Goal: Register for event/course

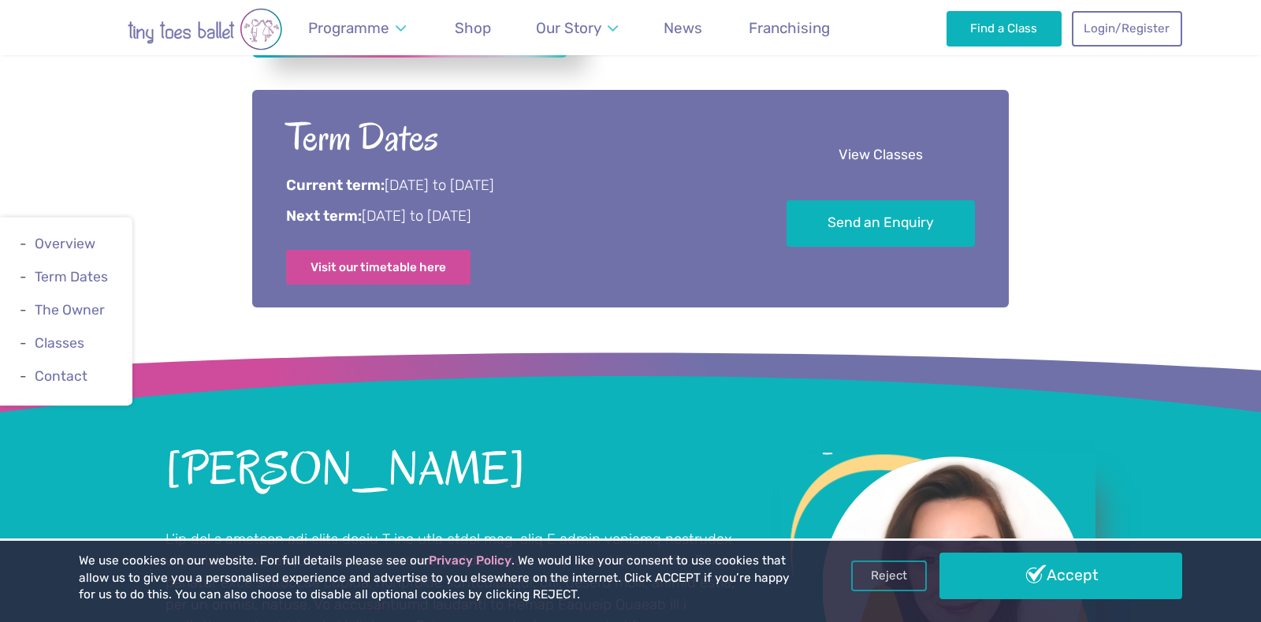
click at [916, 148] on link "View Classes" at bounding box center [881, 155] width 188 height 47
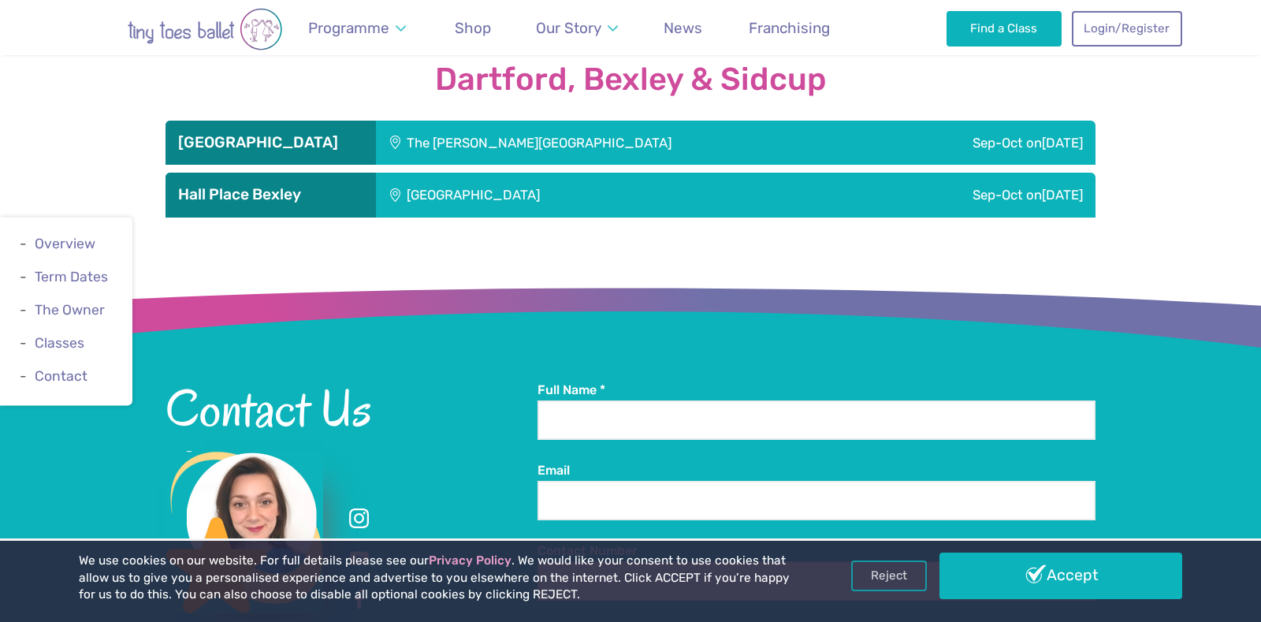
click at [492, 173] on div "[GEOGRAPHIC_DATA]" at bounding box center [579, 195] width 407 height 44
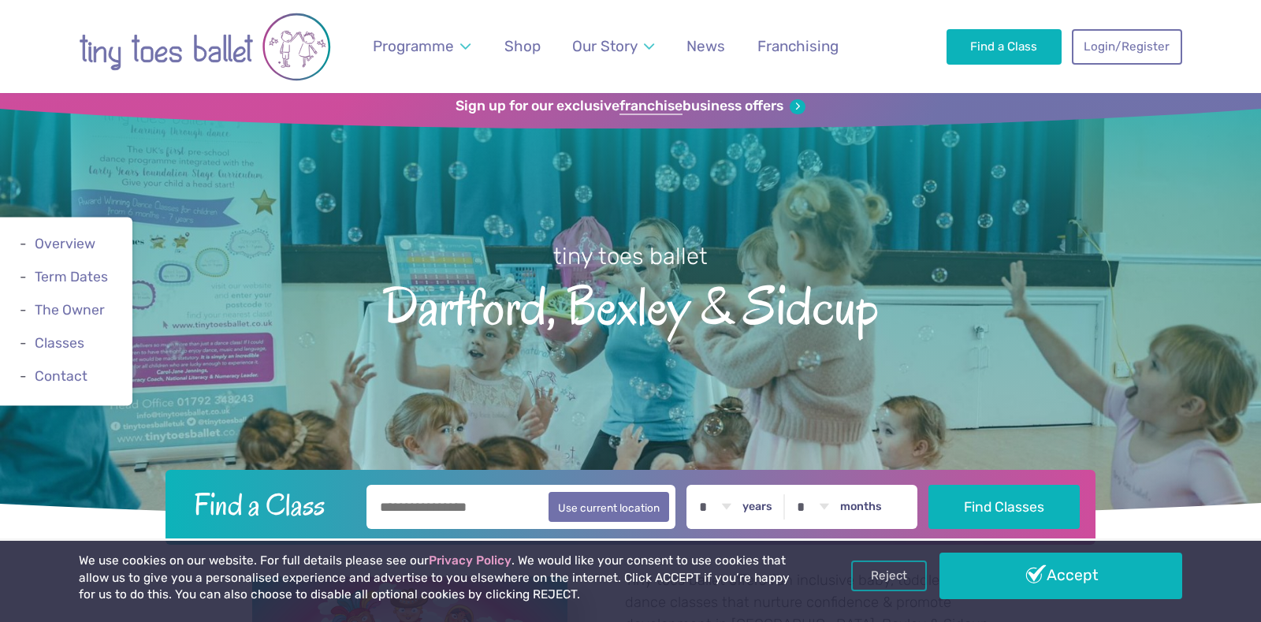
scroll to position [9, 0]
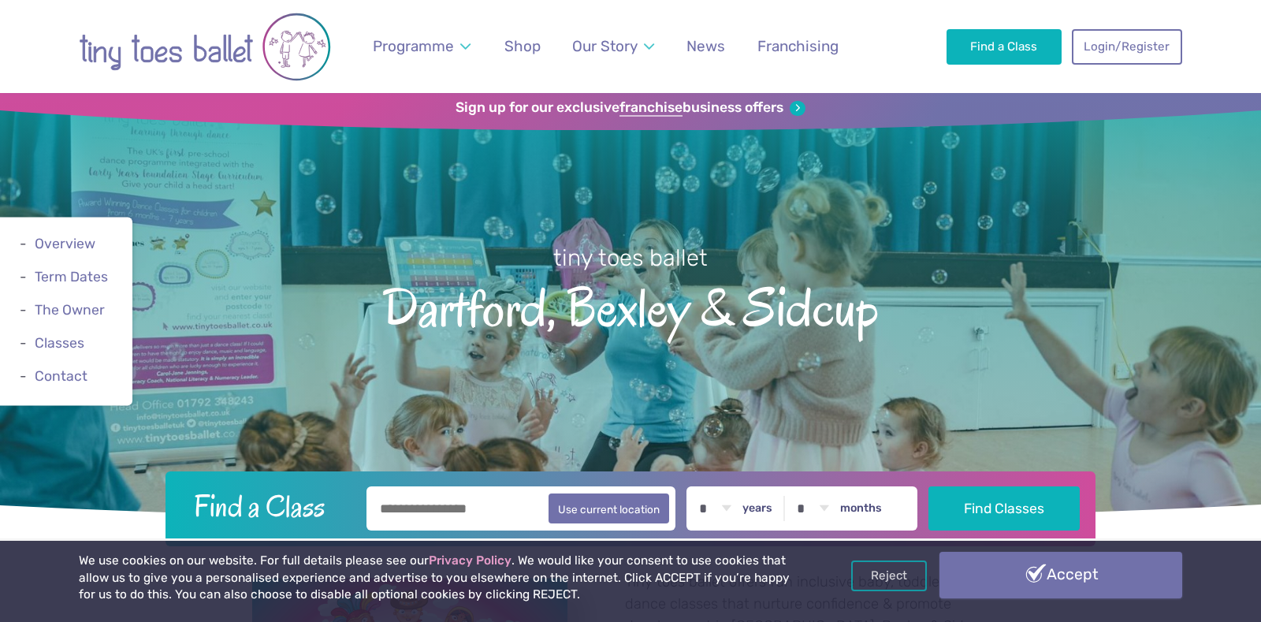
click at [1080, 573] on link "Accept" at bounding box center [1060, 575] width 243 height 46
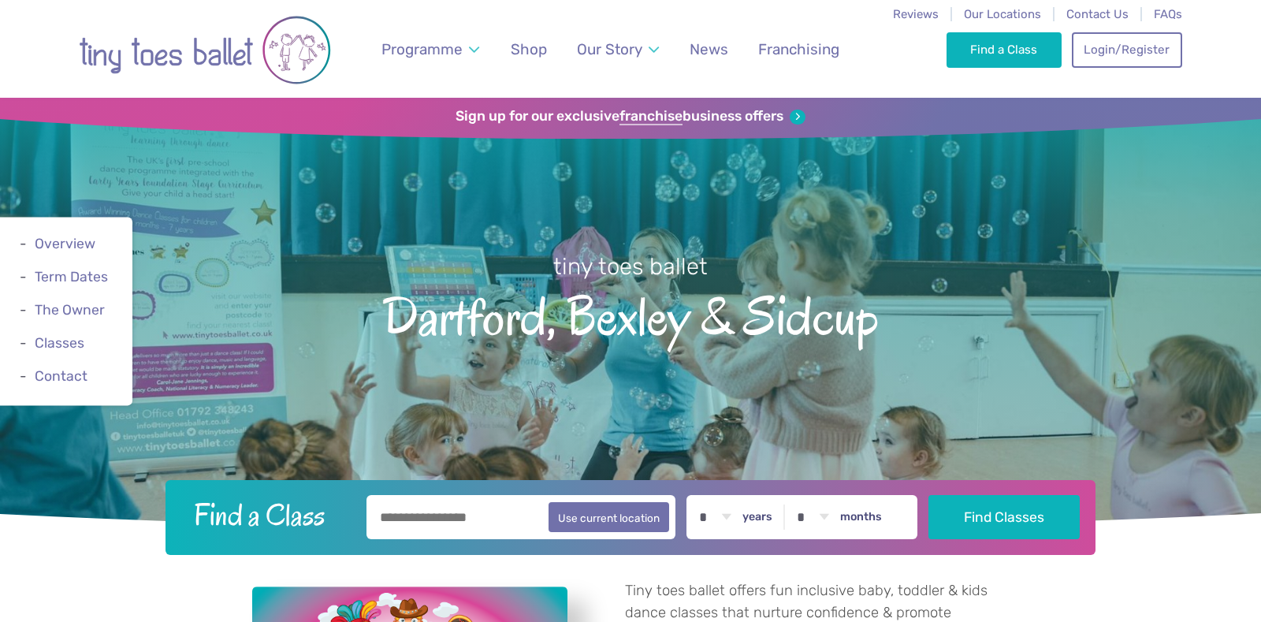
click at [21, 44] on nav "Reviews Our Locations Contact Us FAQs Programme Weekly Classes Inclusive Dance …" at bounding box center [630, 49] width 1261 height 98
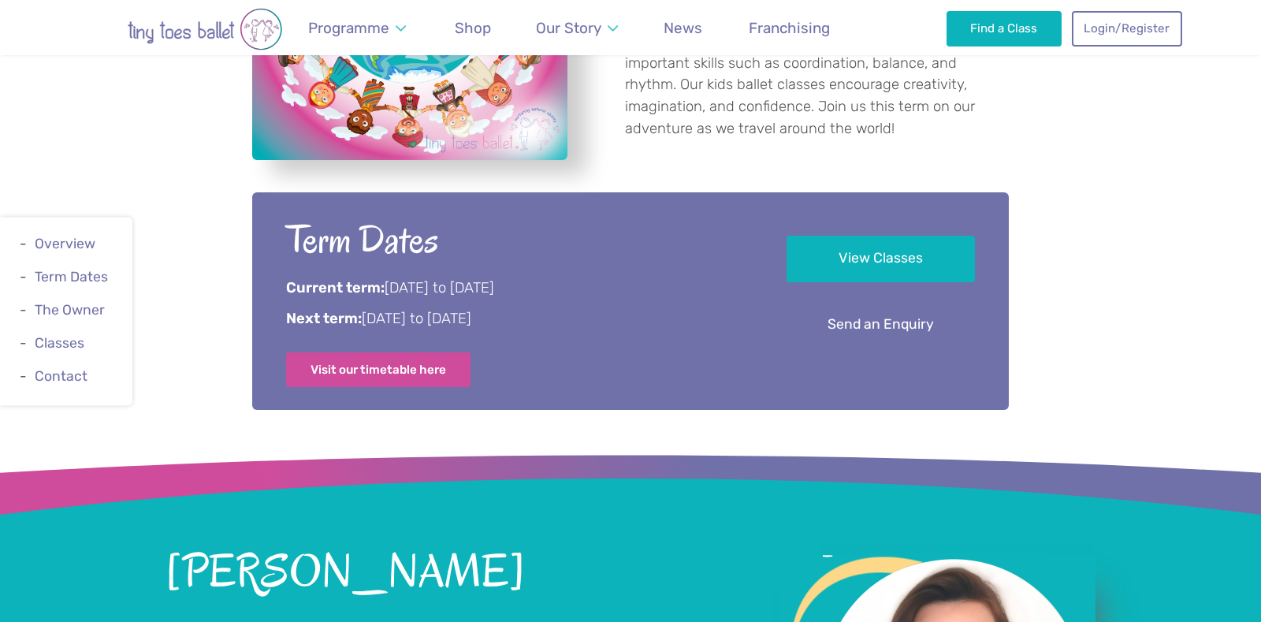
scroll to position [743, 0]
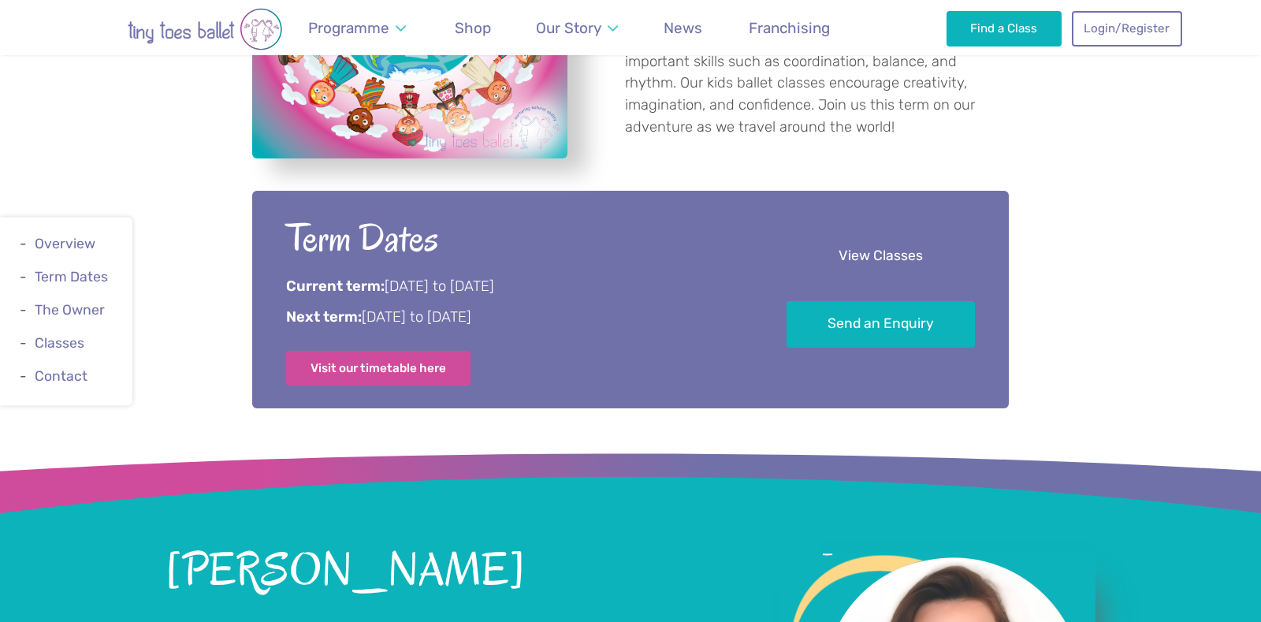
click at [910, 256] on link "View Classes" at bounding box center [881, 256] width 188 height 47
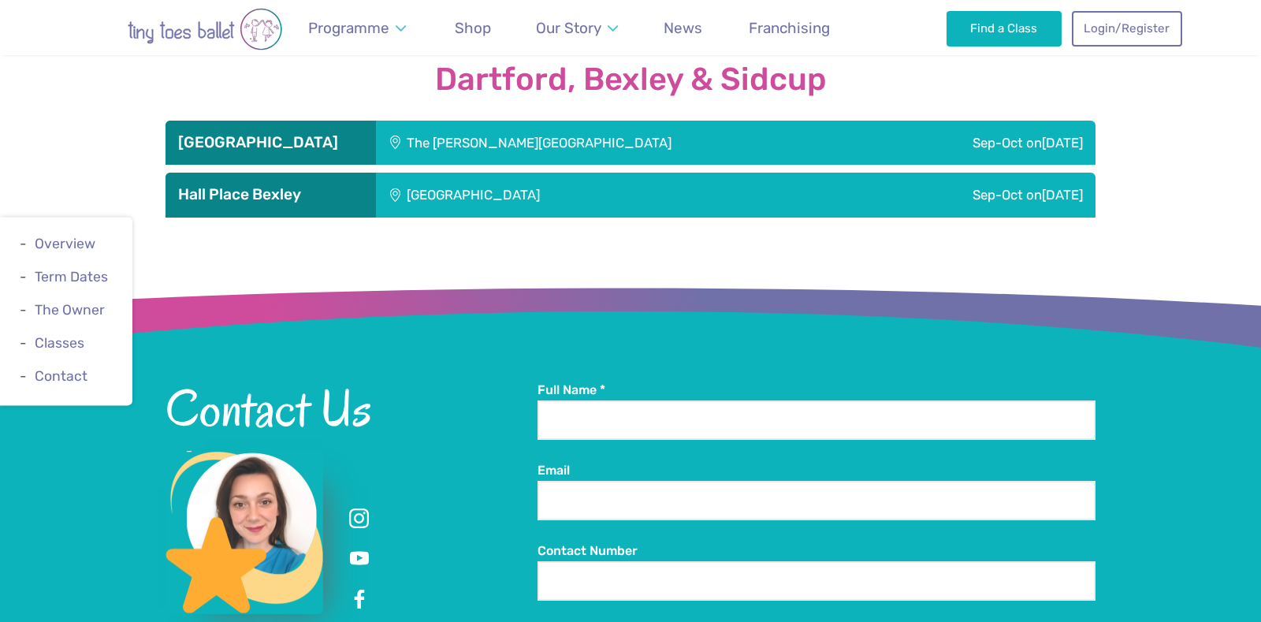
click at [876, 121] on div "Sep-Oct [DATE]" at bounding box center [986, 143] width 220 height 44
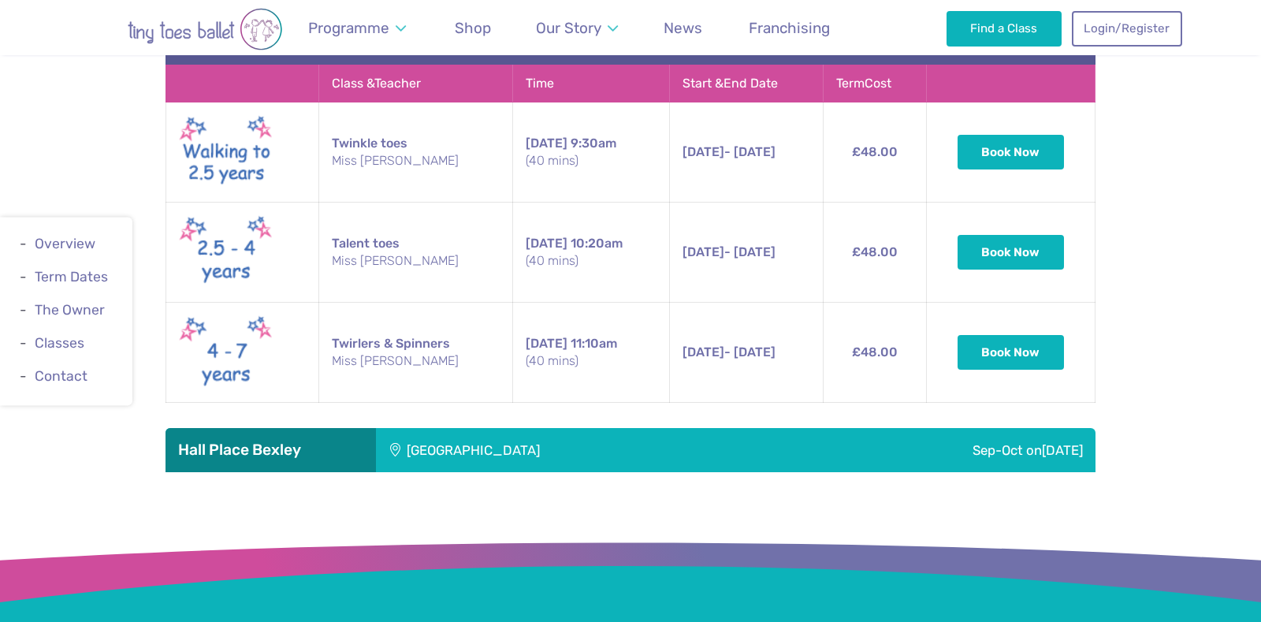
scroll to position [1941, 0]
